Goal: Transaction & Acquisition: Purchase product/service

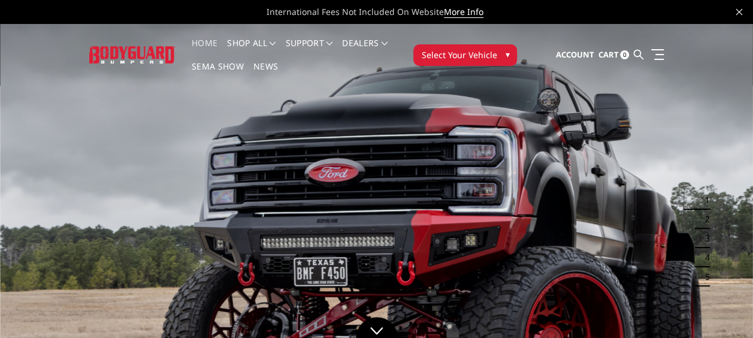
click at [475, 55] on span "Select Your Vehicle" at bounding box center [459, 55] width 76 height 13
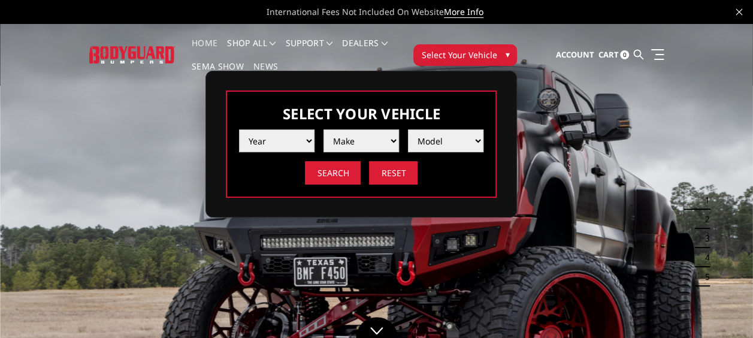
click at [278, 147] on select "Year [DATE] 2024 2023 2022 2021 2020 2019 2018 2017 2016 2015 2014 2013 2012 20…" at bounding box center [277, 140] width 76 height 23
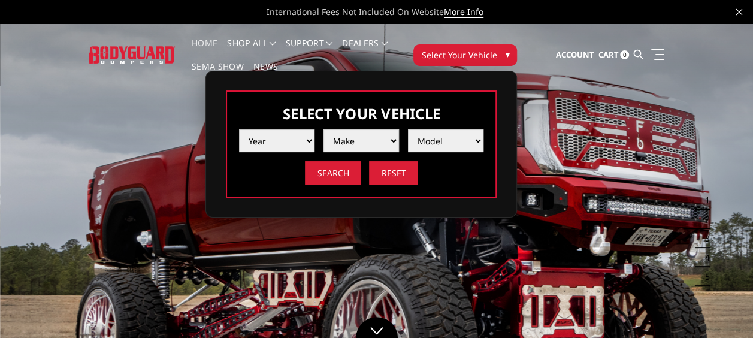
select select "yr_2021"
click at [239, 129] on select "Year [DATE] 2024 2023 2022 2021 2020 2019 2018 2017 2016 2015 2014 2013 2012 20…" at bounding box center [277, 140] width 76 height 23
click at [344, 140] on select "Make Chevrolet Ford GMC Ram Toyota" at bounding box center [362, 140] width 76 height 23
select select "mk_chevrolet"
click at [324, 129] on select "Make Chevrolet Ford GMC Ram Toyota" at bounding box center [362, 140] width 76 height 23
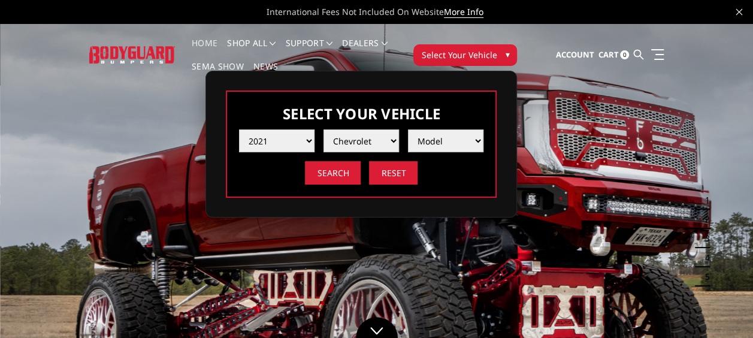
click at [433, 141] on select "Model Silverado 1500 Silverado 2500 / 3500 Silverado 4500 / 5500 / 6500" at bounding box center [446, 140] width 76 height 23
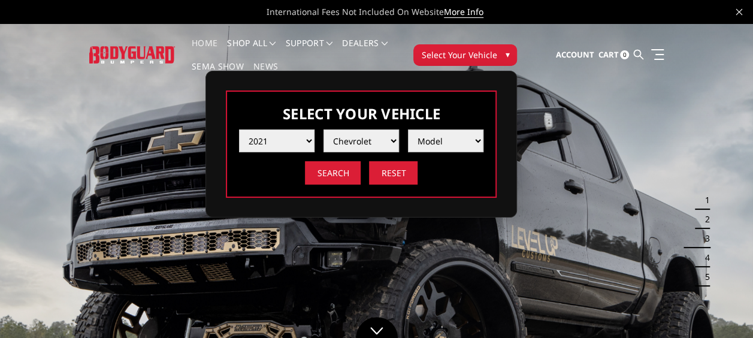
select select "md_silverado-2500-3500"
click at [408, 129] on select "Model Silverado 1500 Silverado 2500 / 3500 Silverado 4500 / 5500 / 6500" at bounding box center [446, 140] width 76 height 23
click at [329, 162] on input "Search" at bounding box center [333, 172] width 56 height 23
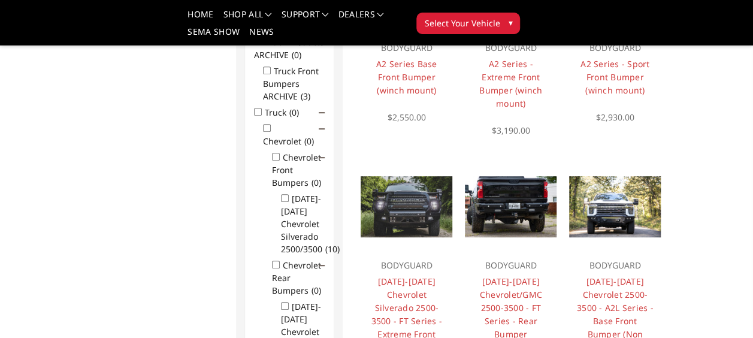
scroll to position [240, 0]
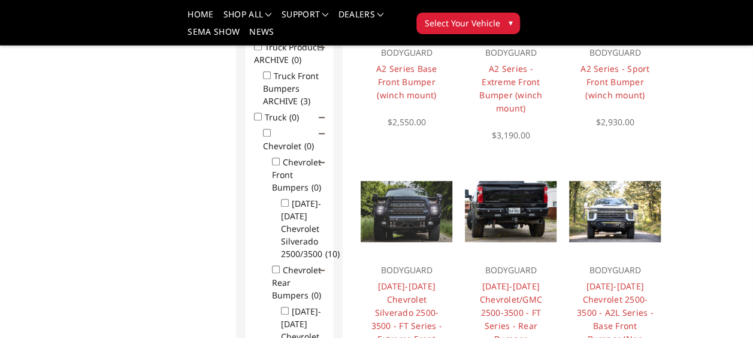
click at [424, 215] on img at bounding box center [407, 211] width 92 height 61
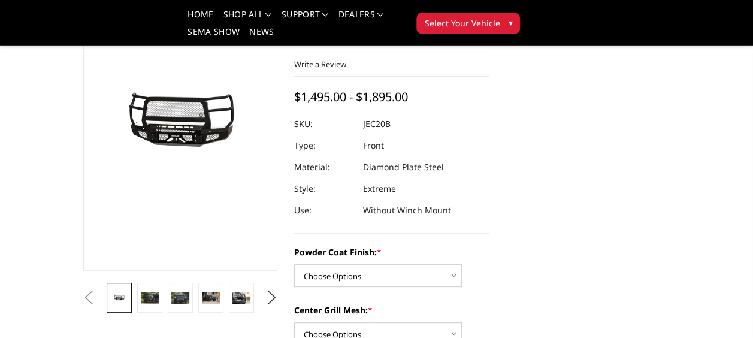
scroll to position [180, 0]
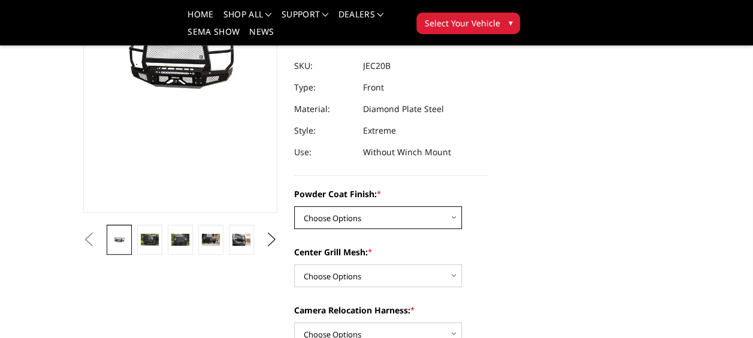
click at [367, 224] on select "Choose Options Bare Metal Gloss Black Powder Coat Textured Black Powder Coat" at bounding box center [378, 217] width 168 height 23
select select "3243"
click at [294, 206] on select "Choose Options Bare Metal Gloss Black Powder Coat Textured Black Powder Coat" at bounding box center [378, 217] width 168 height 23
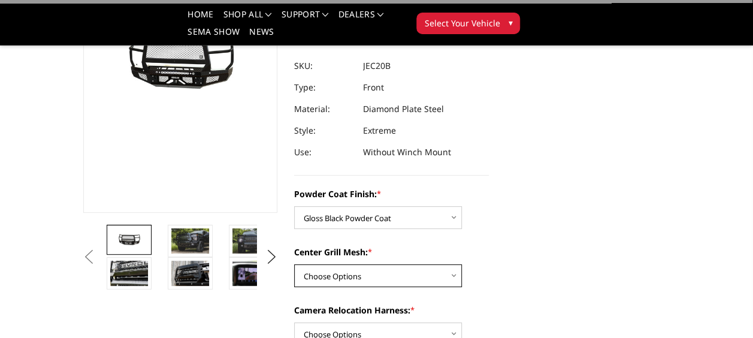
click at [403, 282] on select "Choose Options WITH Expanded Metal in Center Grill WITHOUT Expanded Metal in Ce…" at bounding box center [378, 275] width 168 height 23
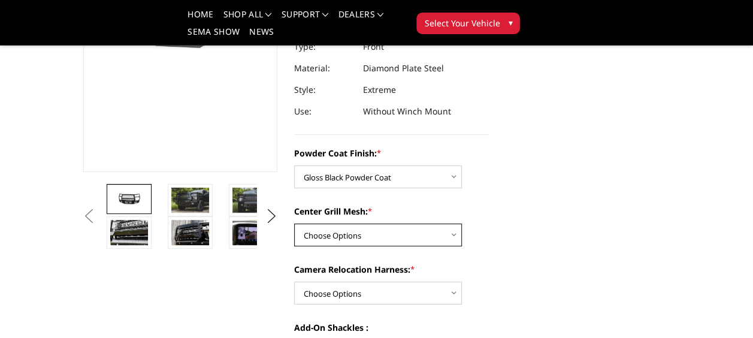
scroll to position [240, 0]
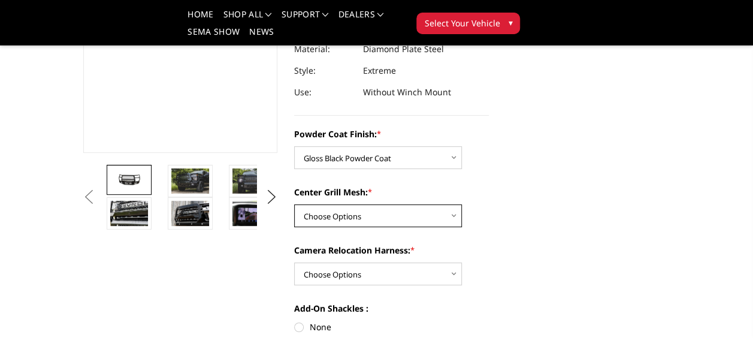
click at [412, 221] on select "Choose Options WITH Expanded Metal in Center Grill WITHOUT Expanded Metal in Ce…" at bounding box center [378, 215] width 168 height 23
select select "3245"
click at [294, 204] on select "Choose Options WITH Expanded Metal in Center Grill WITHOUT Expanded Metal in Ce…" at bounding box center [378, 215] width 168 height 23
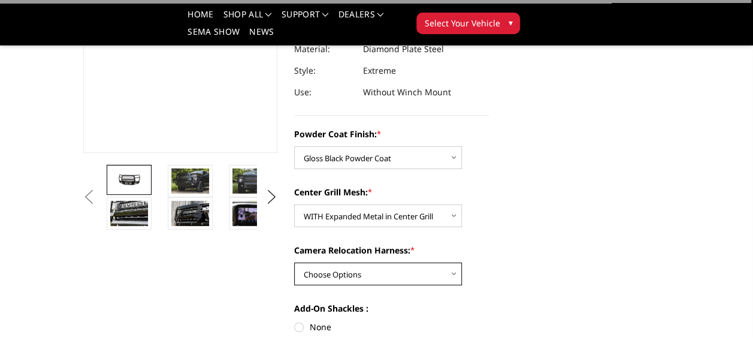
click at [408, 272] on select "Choose Options WITH Camera Relocation Harness WITHOUT Camera Relocation Harness" at bounding box center [378, 274] width 168 height 23
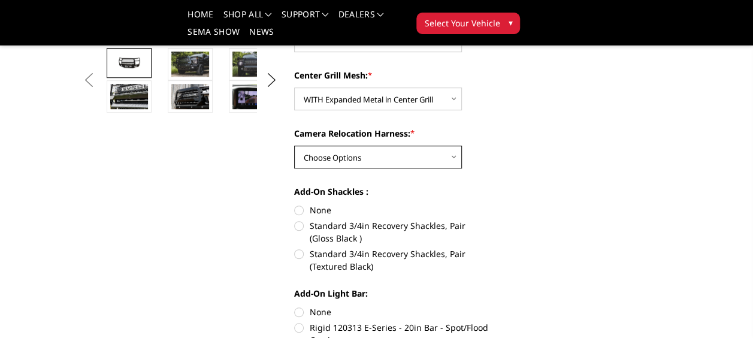
scroll to position [360, 0]
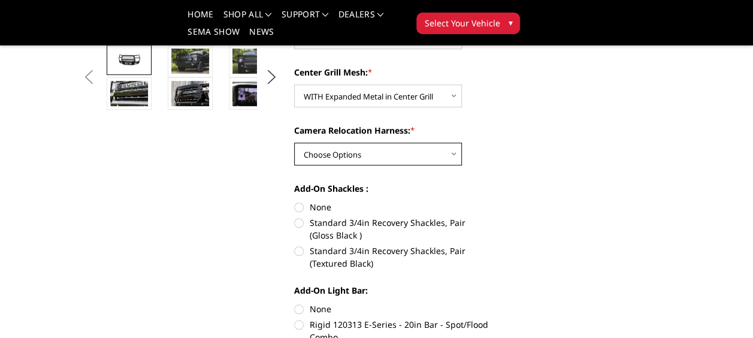
click at [412, 146] on select "Choose Options WITH Camera Relocation Harness WITHOUT Camera Relocation Harness" at bounding box center [378, 154] width 168 height 23
select select "3248"
click at [294, 143] on select "Choose Options WITH Camera Relocation Harness WITHOUT Camera Relocation Harness" at bounding box center [378, 154] width 168 height 23
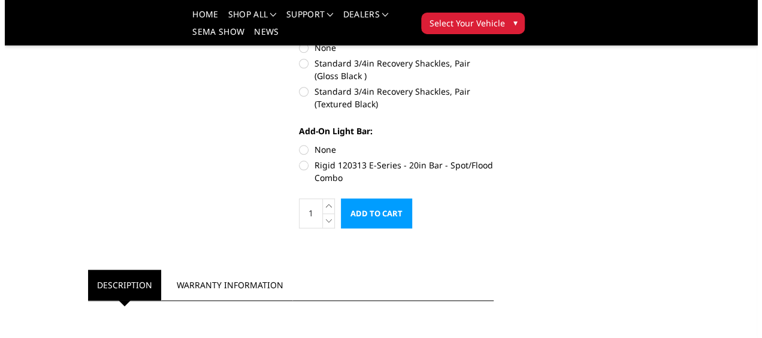
scroll to position [539, 0]
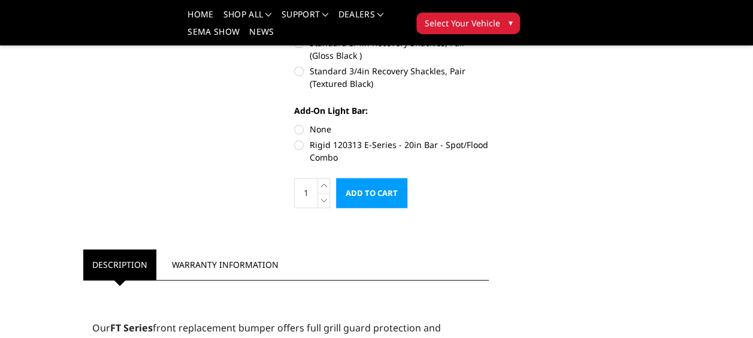
click at [375, 188] on input "Add to Cart" at bounding box center [371, 193] width 71 height 30
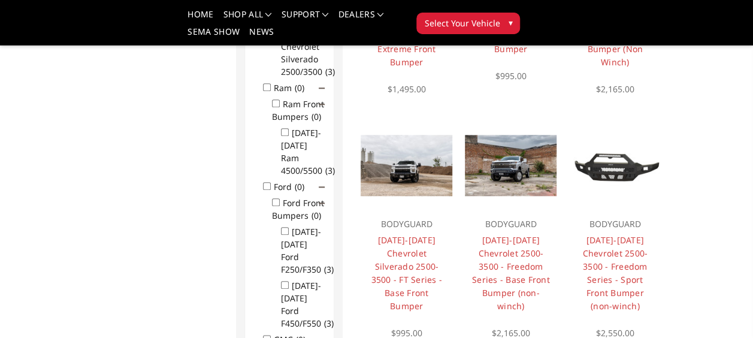
scroll to position [599, 0]
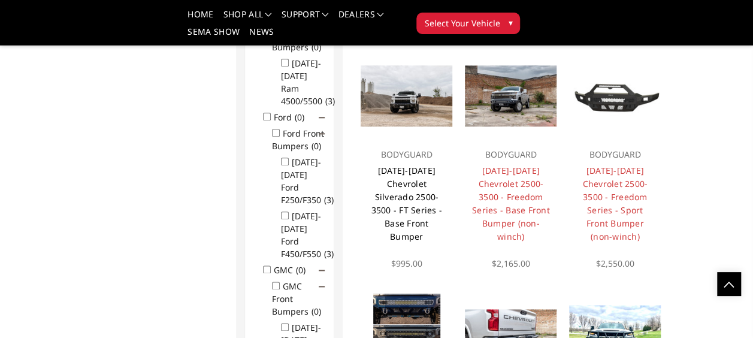
click at [418, 165] on link "2020-2023 Chevrolet Silverado 2500-3500 - FT Series - Base Front Bumper" at bounding box center [406, 203] width 71 height 77
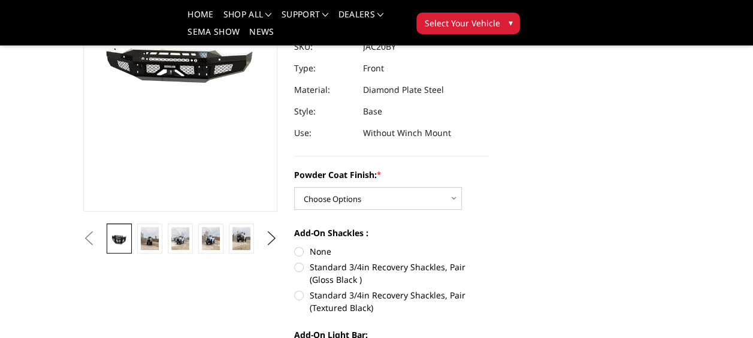
scroll to position [240, 0]
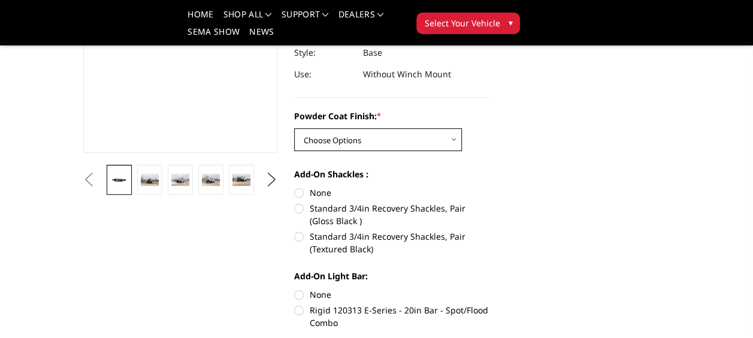
click at [404, 140] on select "Choose Options Bare Metal Gloss Black Powder Coat Textured Black Powder Coat" at bounding box center [378, 139] width 168 height 23
select select "3364"
click at [294, 128] on select "Choose Options Bare Metal Gloss Black Powder Coat Textured Black Powder Coat" at bounding box center [378, 139] width 168 height 23
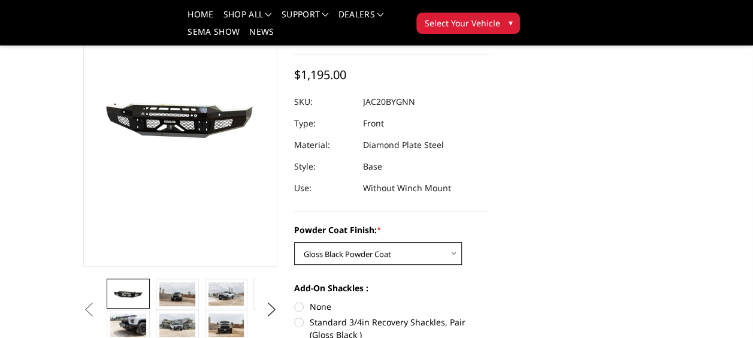
scroll to position [120, 0]
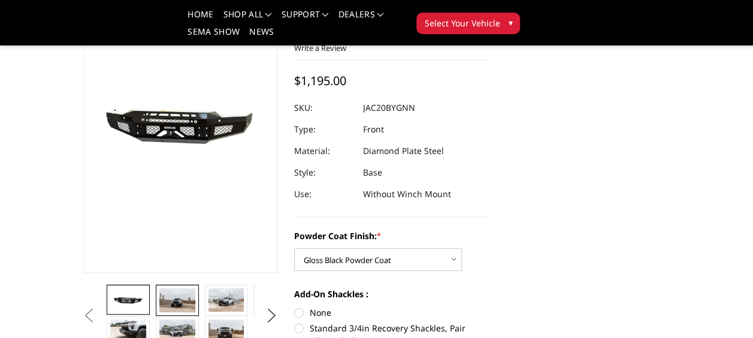
click at [174, 297] on img at bounding box center [177, 300] width 36 height 24
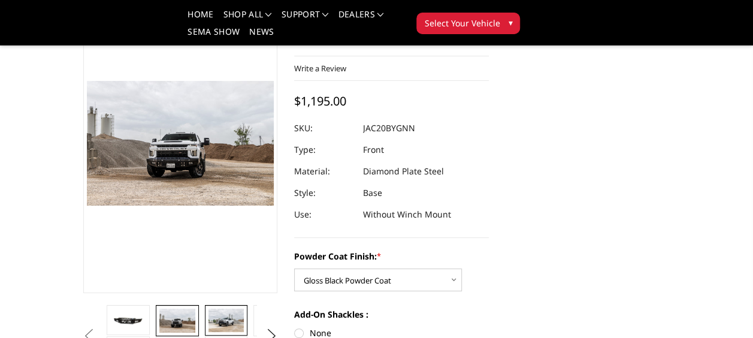
click at [221, 320] on img at bounding box center [227, 320] width 36 height 23
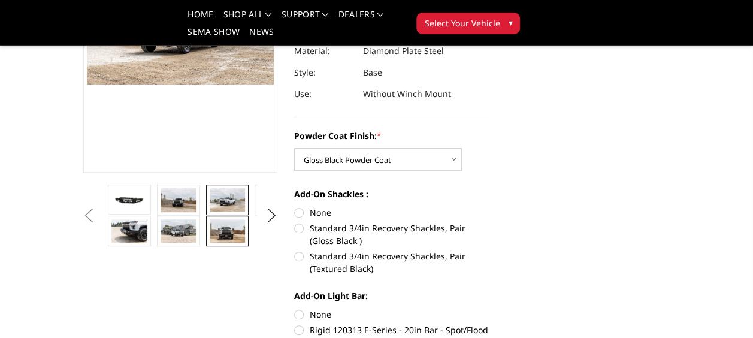
click at [224, 243] on link at bounding box center [227, 231] width 43 height 31
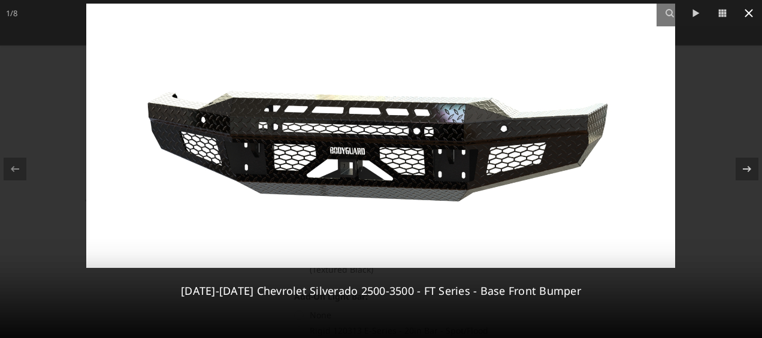
click at [744, 8] on icon at bounding box center [749, 13] width 14 height 14
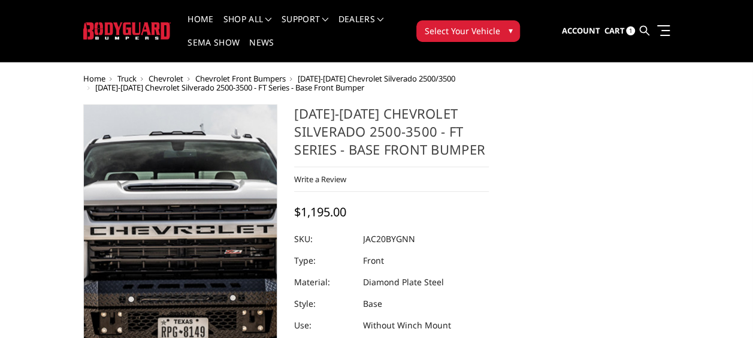
scroll to position [0, 0]
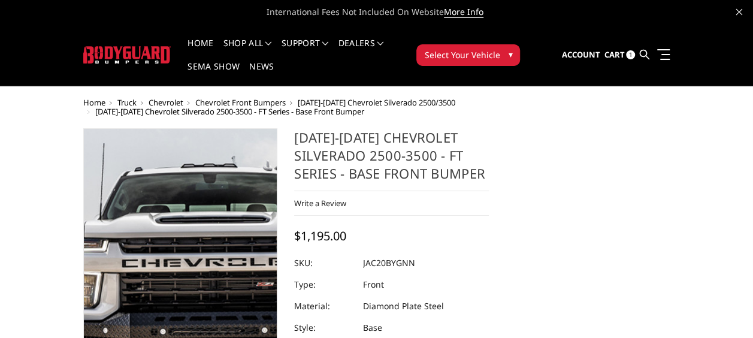
click at [160, 270] on img at bounding box center [240, 260] width 767 height 512
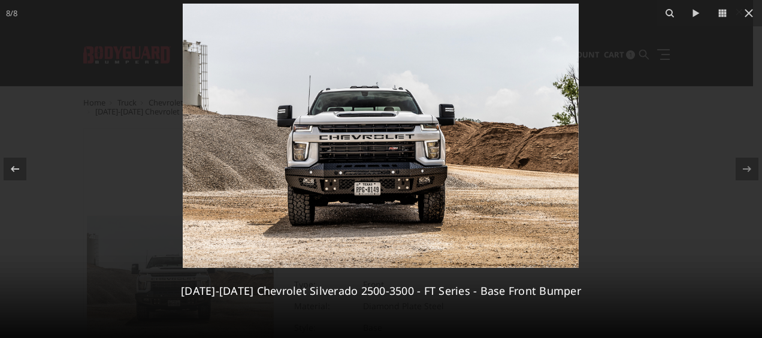
click at [324, 174] on img at bounding box center [381, 136] width 396 height 264
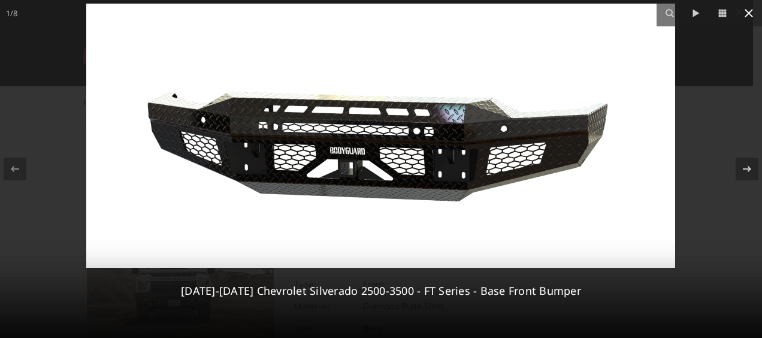
click at [747, 10] on icon at bounding box center [749, 13] width 14 height 14
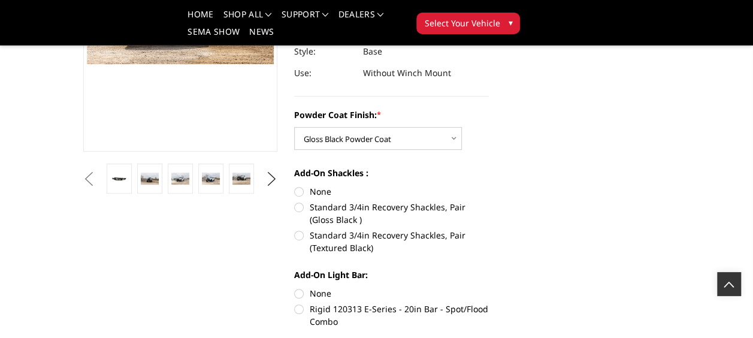
scroll to position [240, 0]
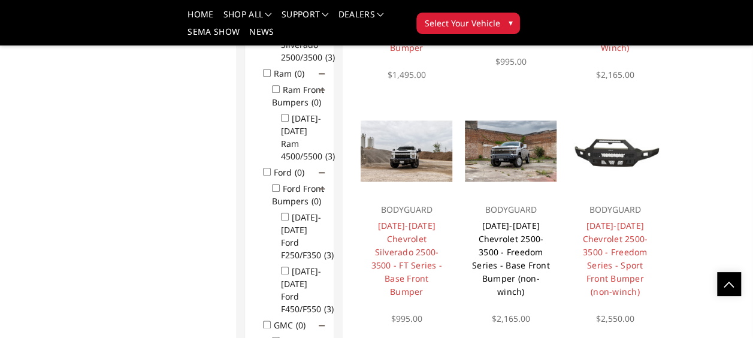
scroll to position [539, 0]
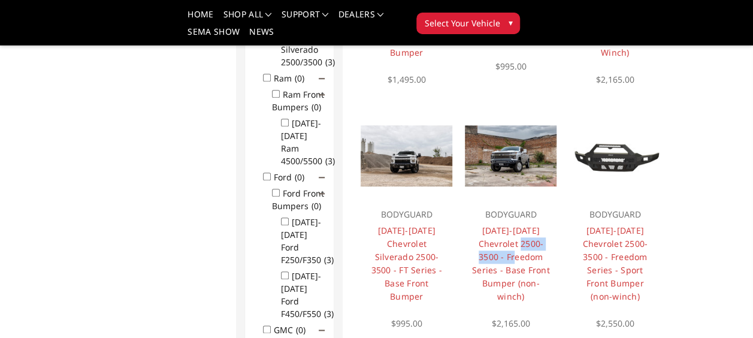
click at [538, 224] on h4 "[DATE]-[DATE] Chevrolet 2500-3500 - Freedom Series - Base Front Bumper (non-win…" at bounding box center [511, 263] width 80 height 79
drag, startPoint x: 538, startPoint y: 224, endPoint x: 523, endPoint y: 211, distance: 19.1
click at [524, 224] on h4 "[DATE]-[DATE] Chevrolet 2500-3500 - Freedom Series - Base Front Bumper (non-win…" at bounding box center [511, 263] width 80 height 79
click at [521, 134] on img at bounding box center [511, 155] width 92 height 61
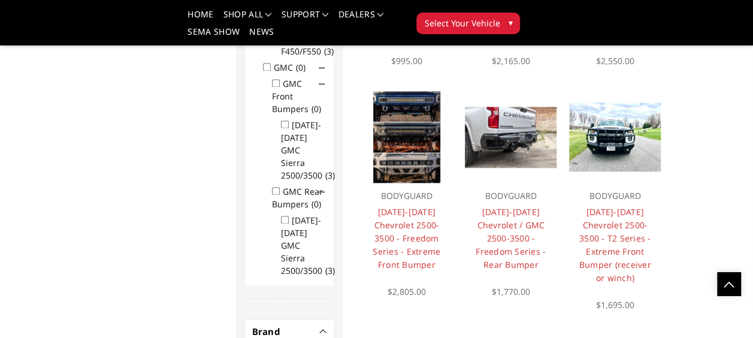
scroll to position [803, 0]
click at [620, 107] on img at bounding box center [615, 136] width 92 height 69
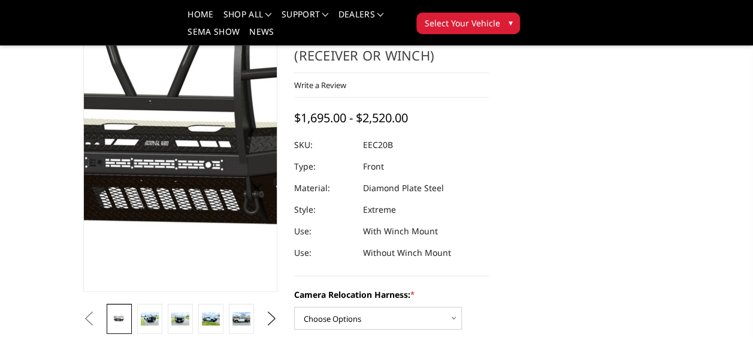
scroll to position [120, 0]
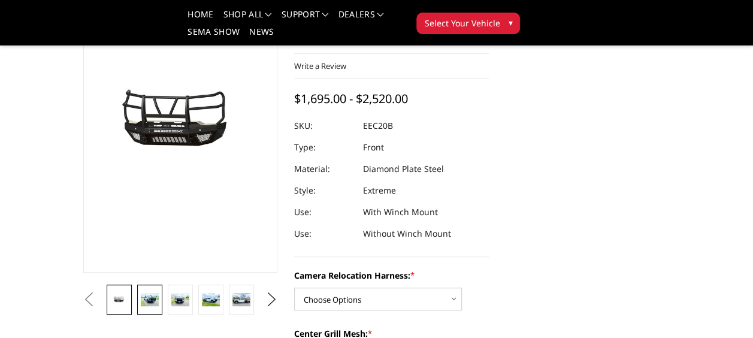
click at [150, 292] on link at bounding box center [149, 300] width 25 height 30
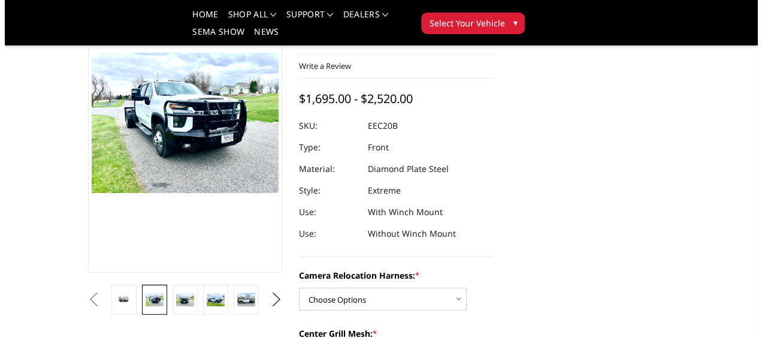
scroll to position [93, 0]
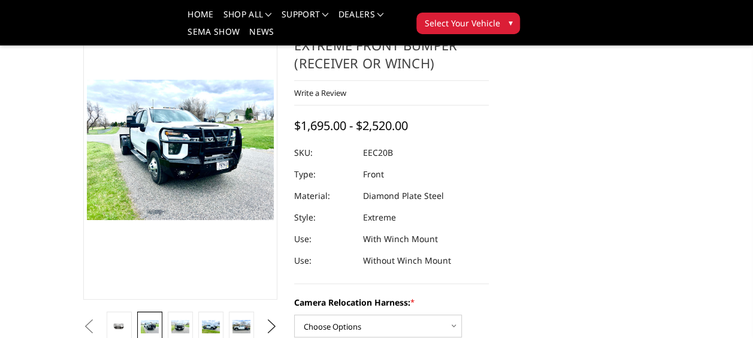
click at [223, 177] on img at bounding box center [60, 122] width 767 height 575
